Goal: Task Accomplishment & Management: Manage account settings

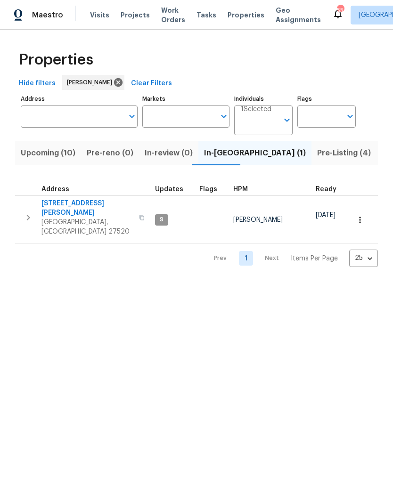
click at [72, 218] on span "[GEOGRAPHIC_DATA], [GEOGRAPHIC_DATA] 27520" at bounding box center [87, 227] width 92 height 19
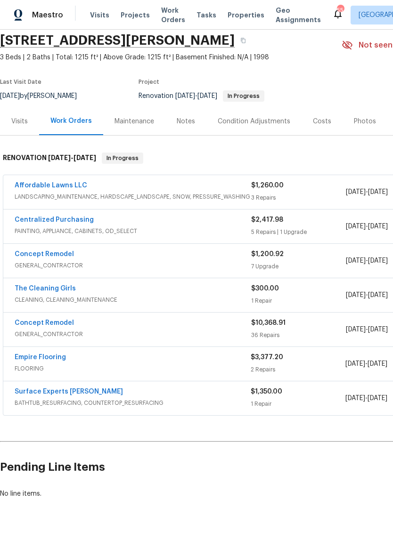
scroll to position [35, 0]
click at [33, 322] on link "Concept Remodel" at bounding box center [44, 323] width 59 height 7
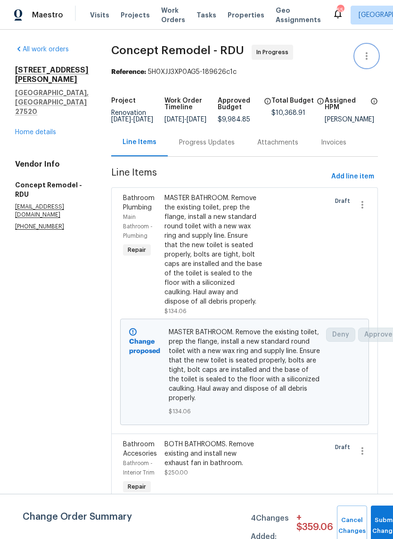
click at [365, 58] on icon "button" at bounding box center [366, 55] width 11 height 11
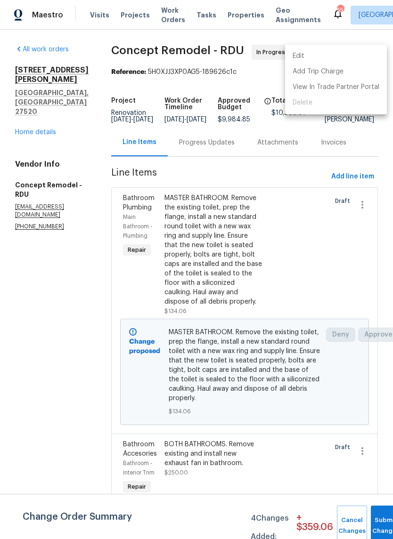
click at [348, 59] on li "Edit" at bounding box center [336, 57] width 102 height 16
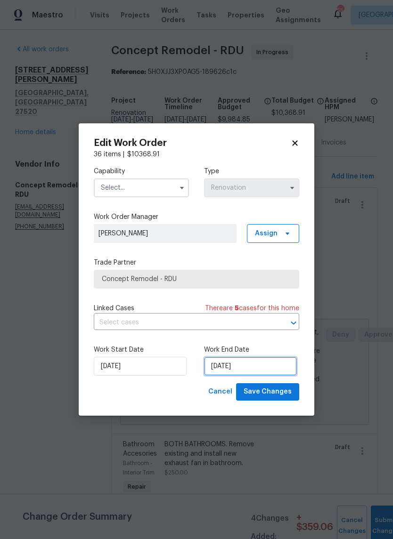
click at [240, 372] on input "9/18/2025" at bounding box center [250, 366] width 93 height 19
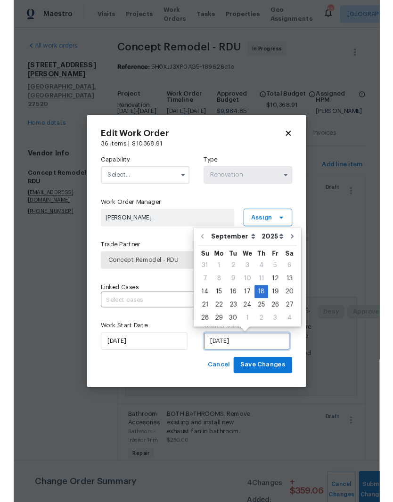
scroll to position [26, 0]
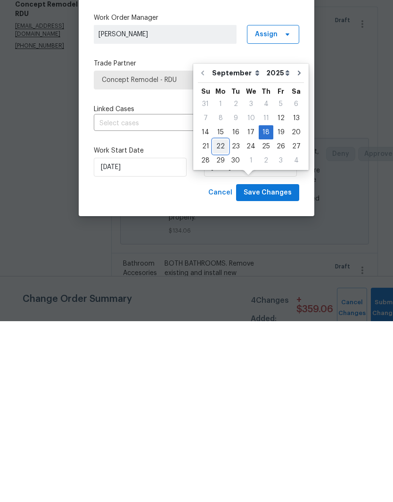
click at [221, 321] on div "22" at bounding box center [220, 327] width 15 height 13
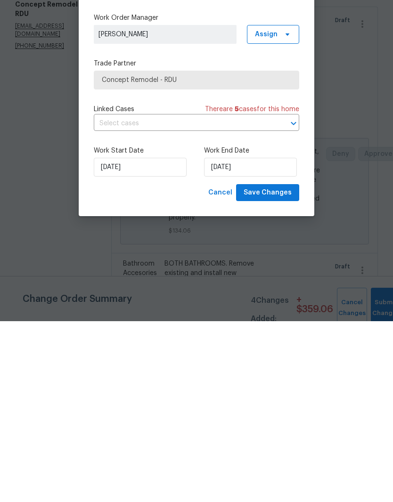
type input "9/22/2025"
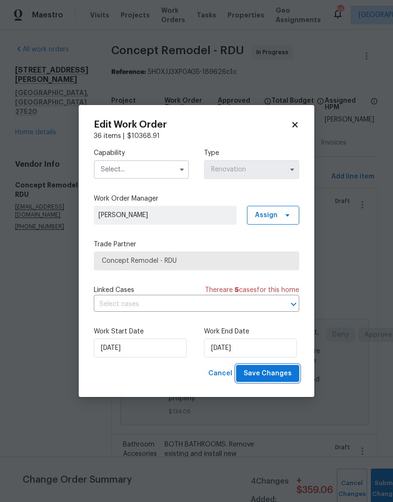
click at [292, 378] on button "Save Changes" at bounding box center [267, 373] width 63 height 17
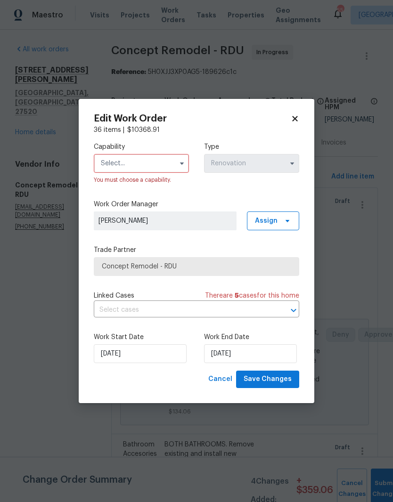
click at [162, 158] on input "text" at bounding box center [141, 163] width 95 height 19
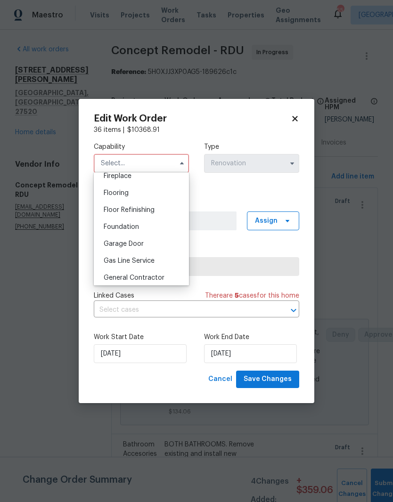
scroll to position [408, 0]
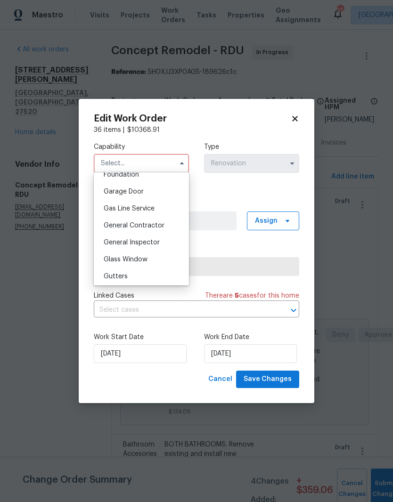
click at [173, 228] on div "General Contractor" at bounding box center [141, 225] width 90 height 17
type input "General Contractor"
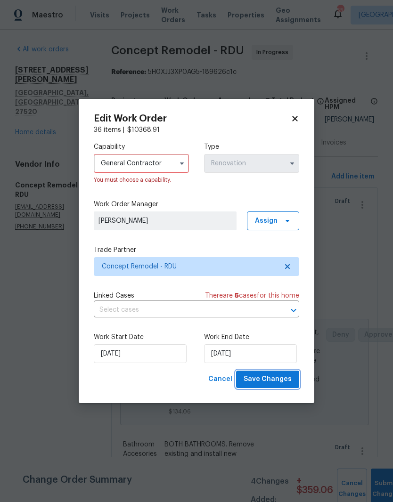
click at [288, 382] on span "Save Changes" at bounding box center [267, 379] width 48 height 12
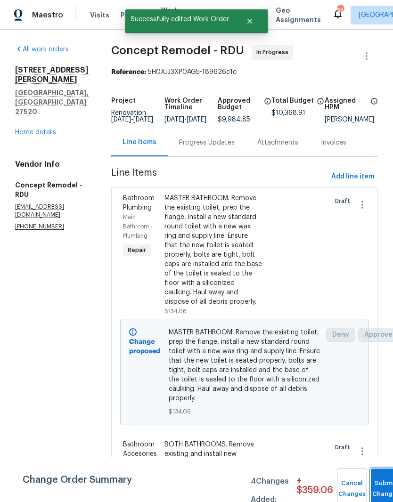
click at [380, 484] on button "Submit Changes" at bounding box center [386, 489] width 30 height 40
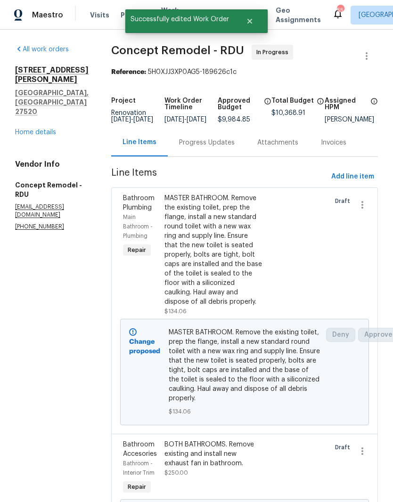
scroll to position [0, 0]
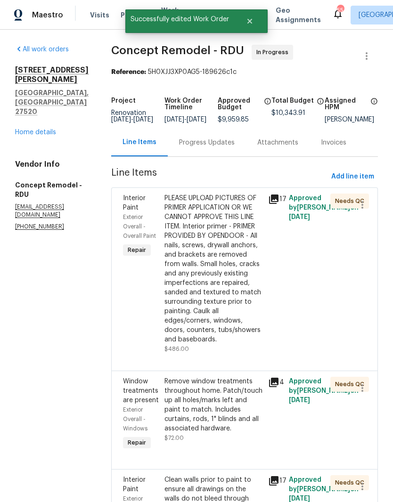
click at [32, 129] on link "Home details" at bounding box center [35, 132] width 41 height 7
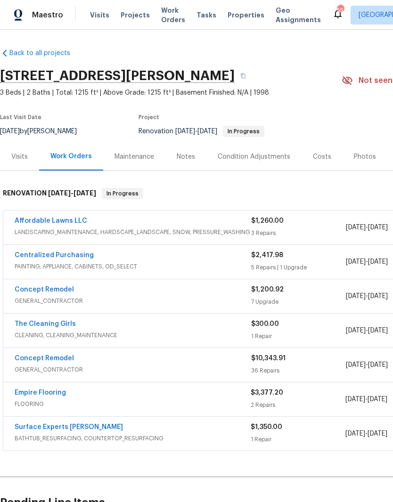
click at [65, 289] on link "Concept Remodel" at bounding box center [44, 289] width 59 height 7
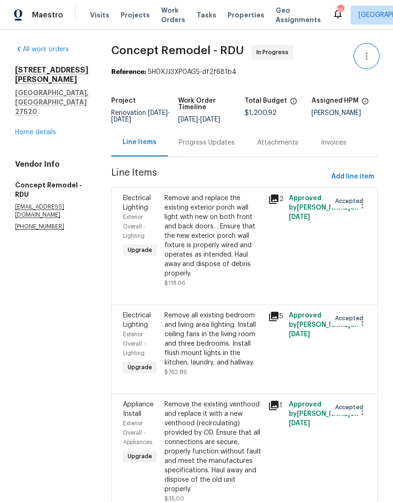
click at [368, 55] on icon "button" at bounding box center [366, 55] width 11 height 11
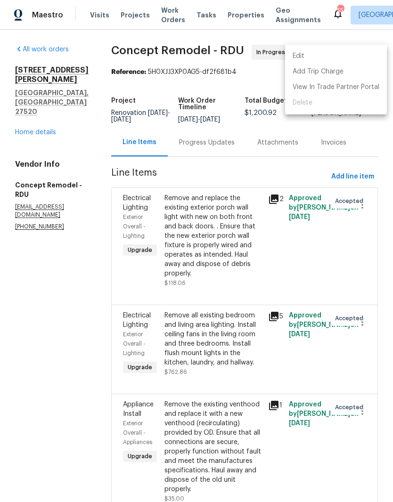
click at [338, 57] on li "Edit" at bounding box center [336, 57] width 102 height 16
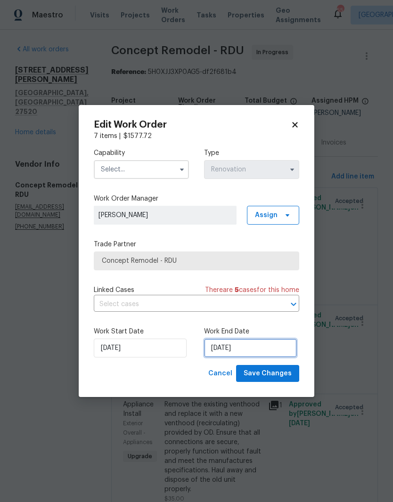
click at [255, 352] on input "9/20/2025" at bounding box center [250, 348] width 93 height 19
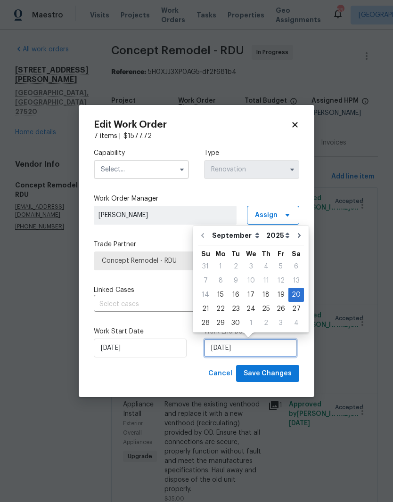
scroll to position [7, 0]
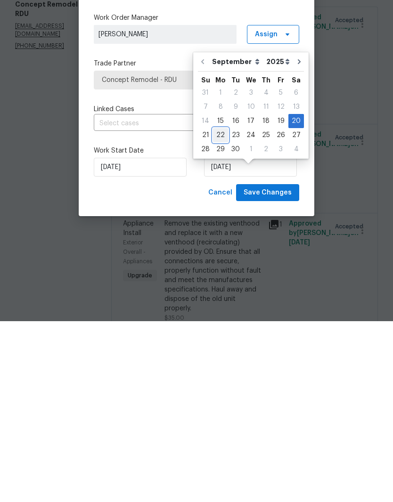
click at [220, 309] on div "22" at bounding box center [220, 315] width 15 height 13
type input "9/22/2025"
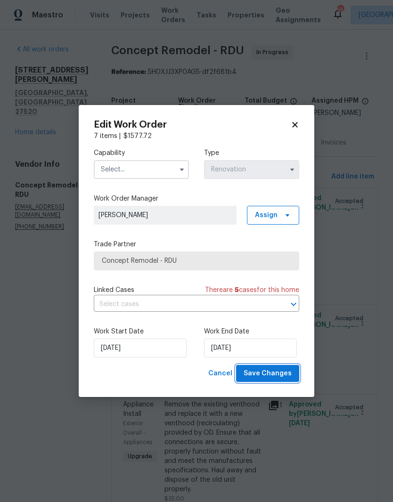
click at [289, 376] on span "Save Changes" at bounding box center [267, 374] width 48 height 12
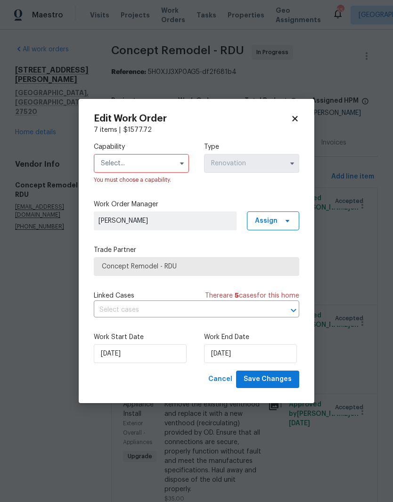
click at [155, 166] on input "text" at bounding box center [141, 163] width 95 height 19
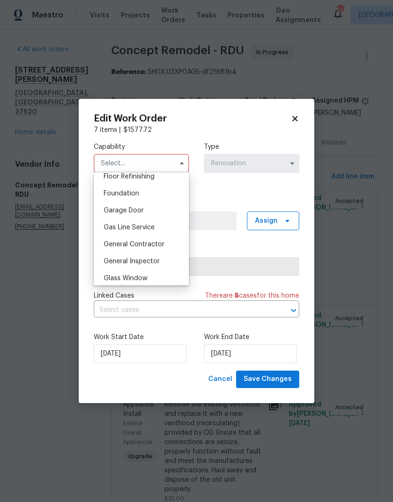
scroll to position [398, 0]
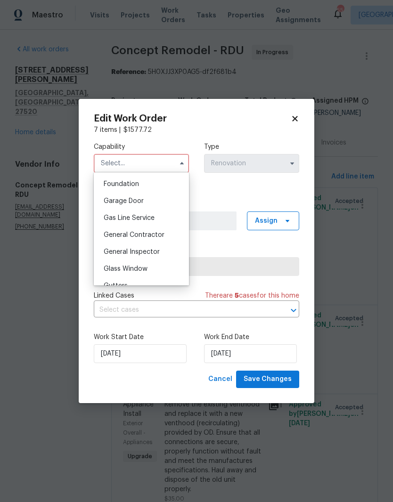
click at [164, 237] on div "General Contractor" at bounding box center [141, 235] width 90 height 17
type input "General Contractor"
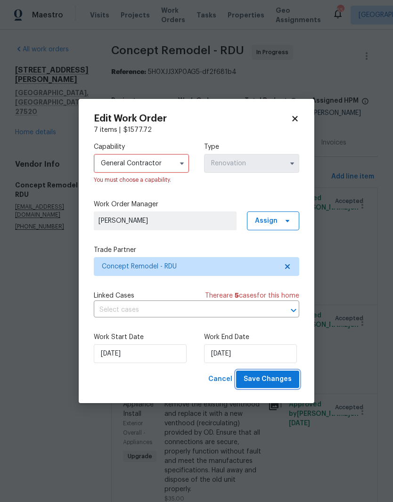
click at [291, 387] on button "Save Changes" at bounding box center [267, 379] width 63 height 17
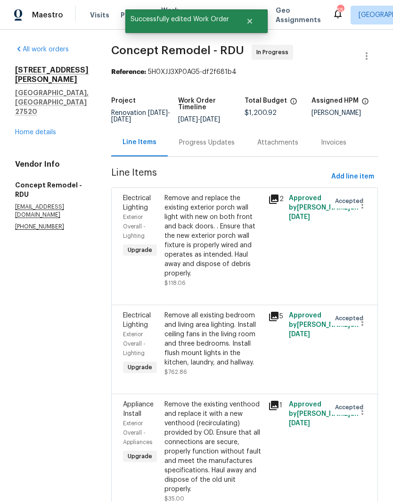
click at [27, 129] on link "Home details" at bounding box center [35, 132] width 41 height 7
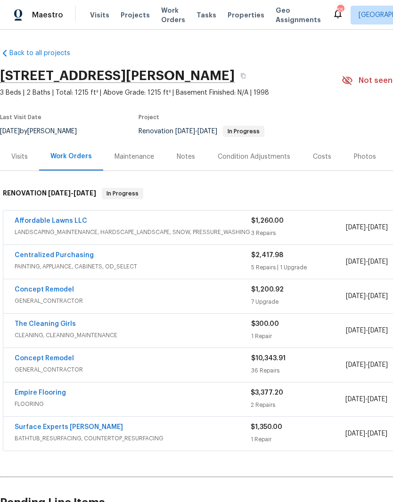
click at [322, 143] on div "Costs" at bounding box center [321, 157] width 41 height 28
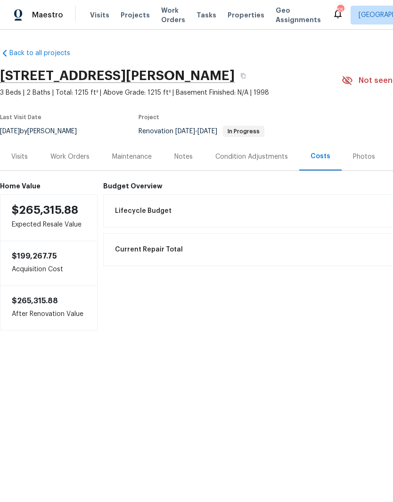
click at [187, 154] on div "Notes" at bounding box center [183, 156] width 18 height 9
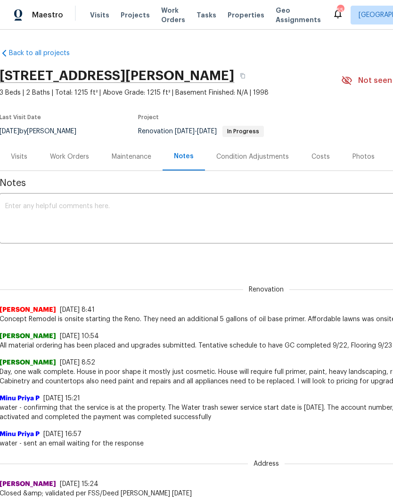
scroll to position [0, 0]
